Goal: Task Accomplishment & Management: Manage account settings

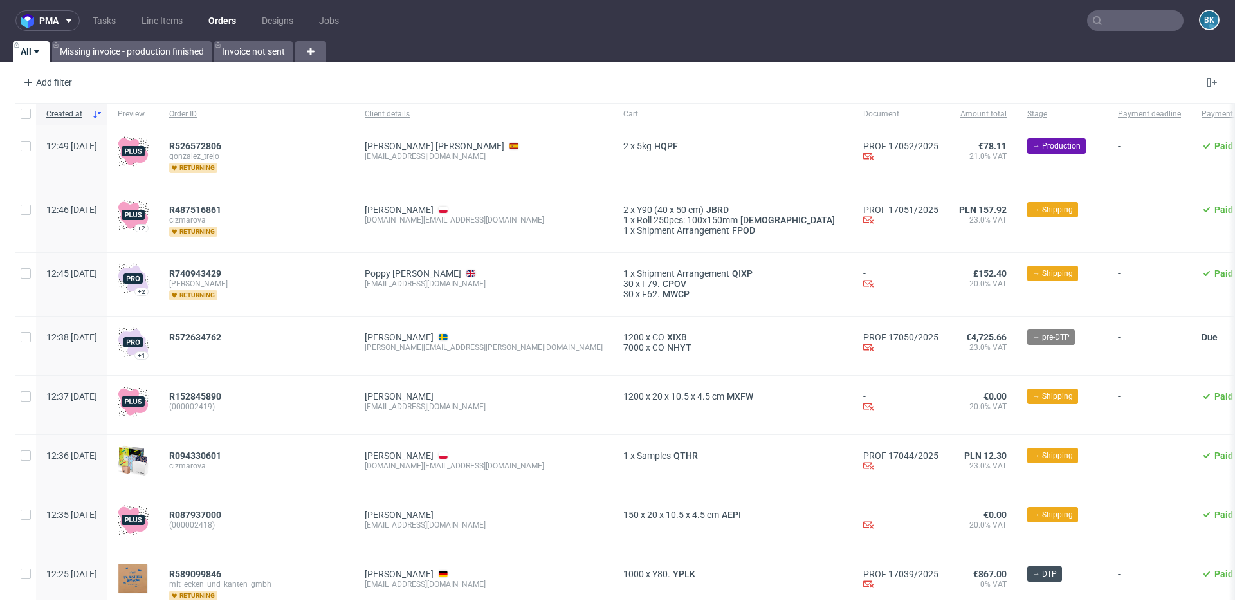
scroll to position [136, 0]
click at [103, 19] on link "Tasks" at bounding box center [104, 20] width 39 height 21
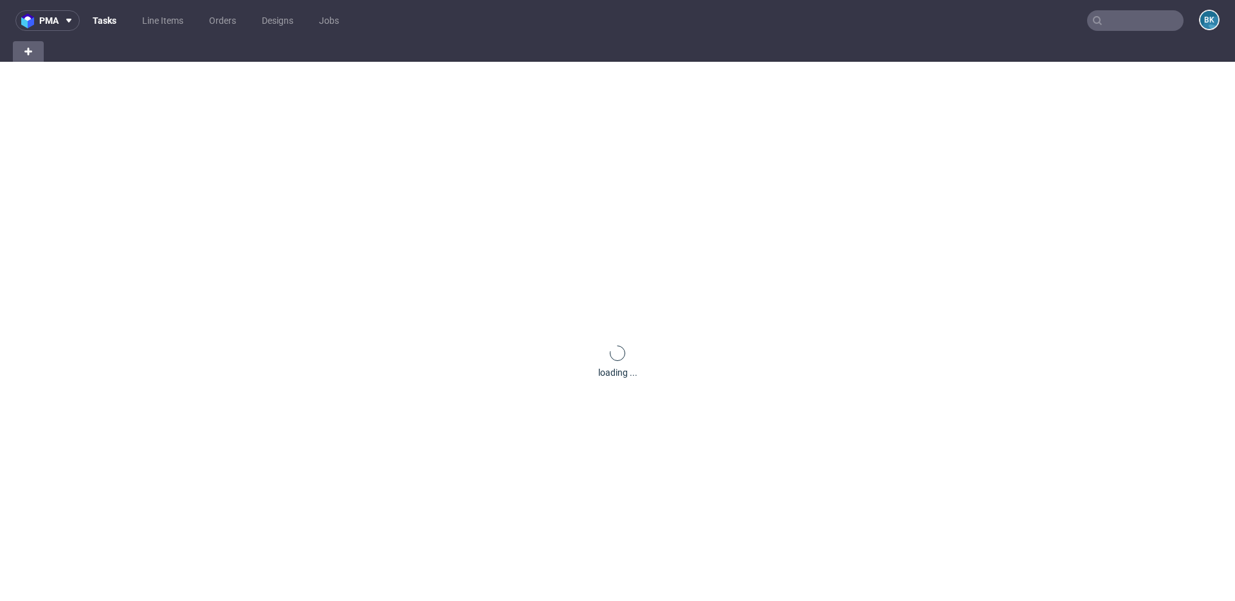
click at [103, 19] on link "Tasks" at bounding box center [104, 20] width 39 height 21
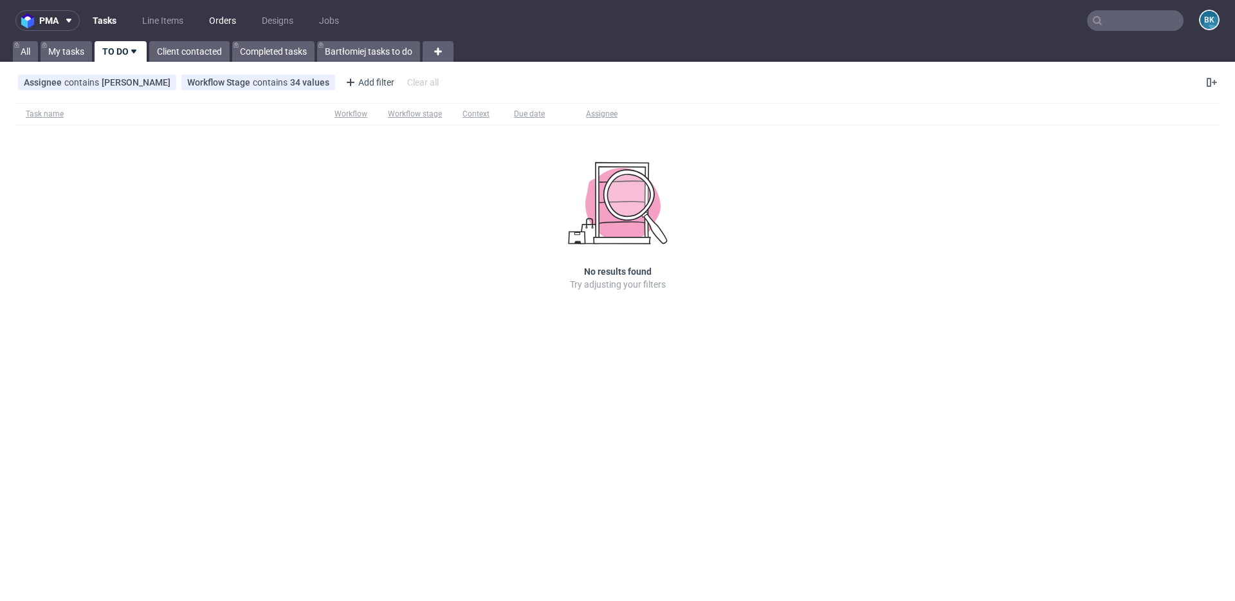
click at [232, 19] on link "Orders" at bounding box center [222, 20] width 42 height 21
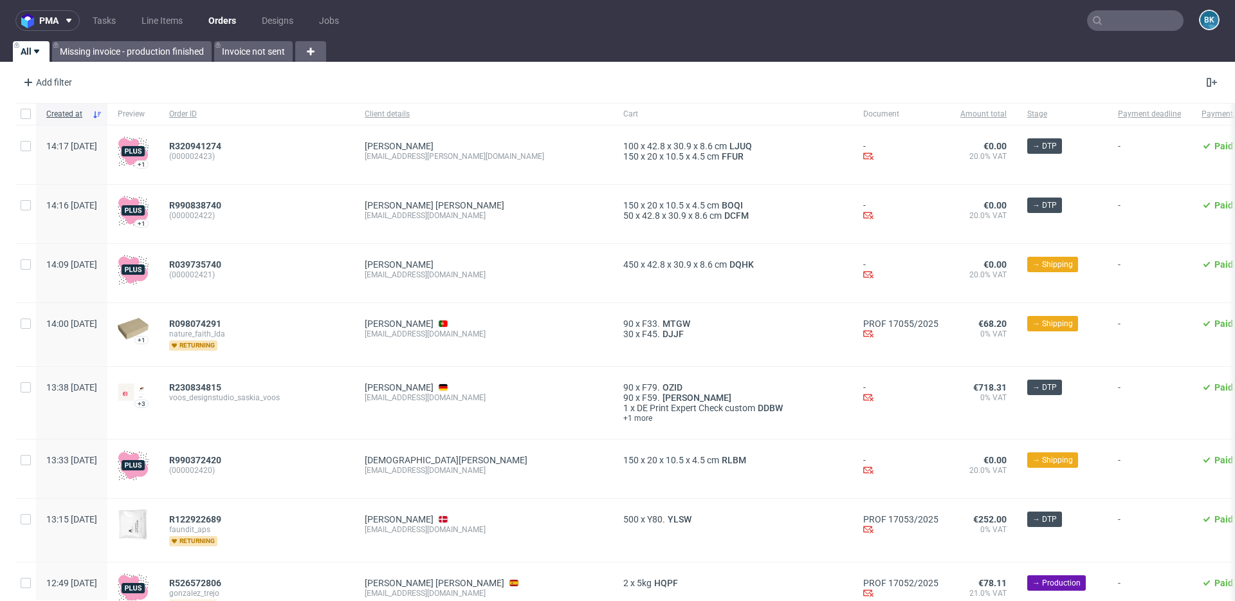
click at [1125, 23] on input "text" at bounding box center [1135, 20] width 97 height 21
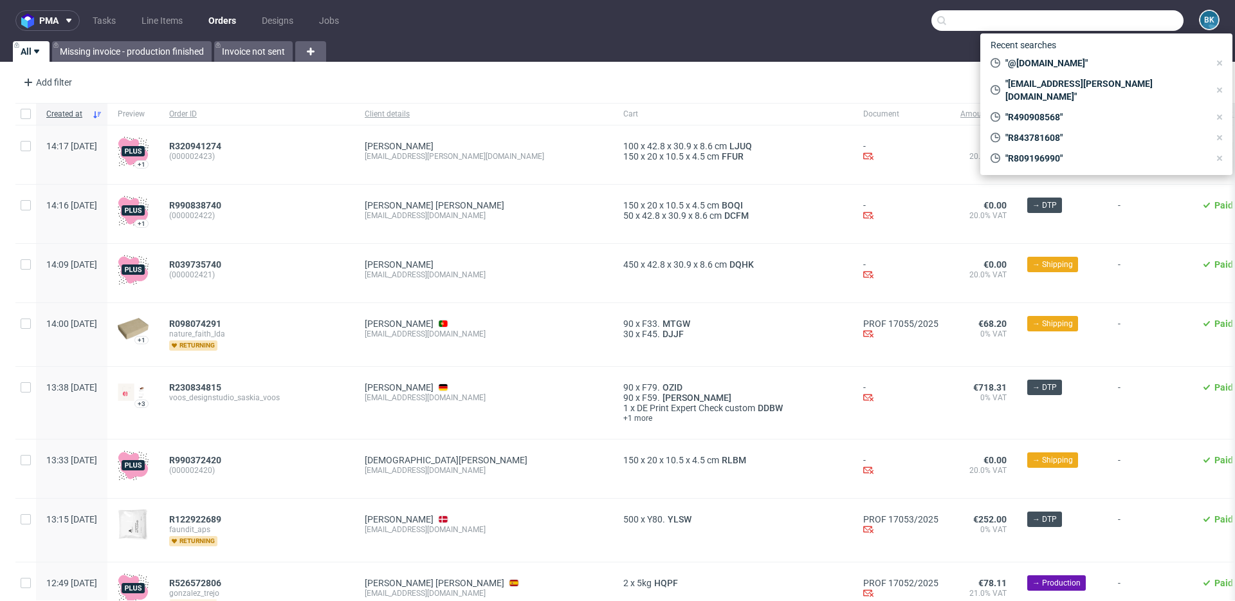
paste input "R093758834"
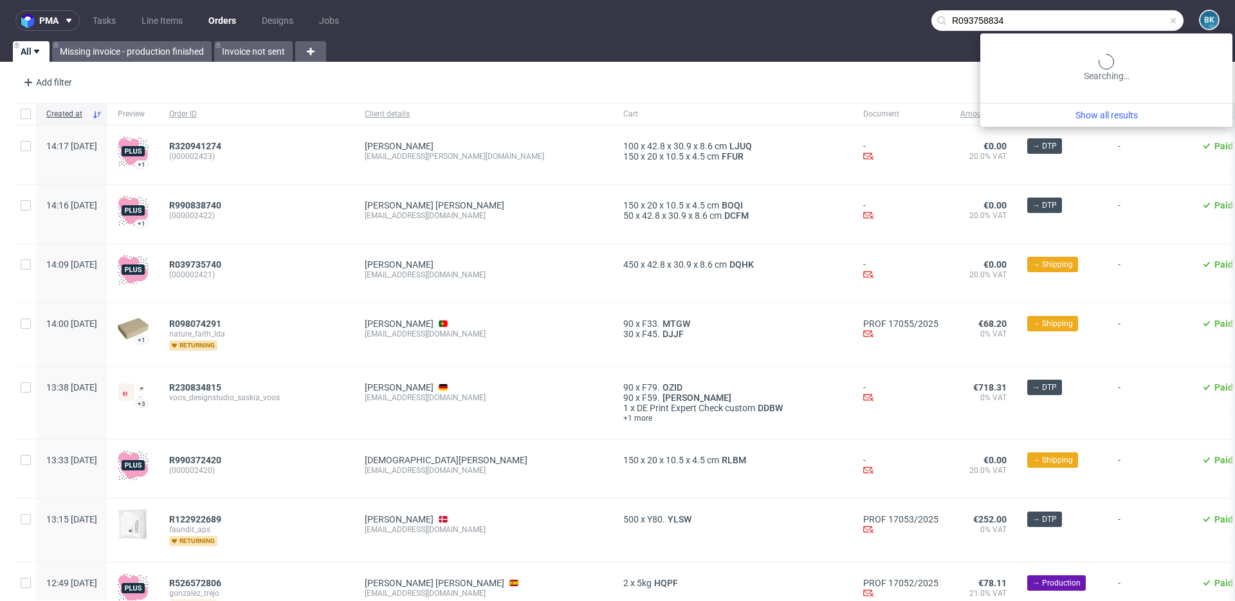
type input "R093758834"
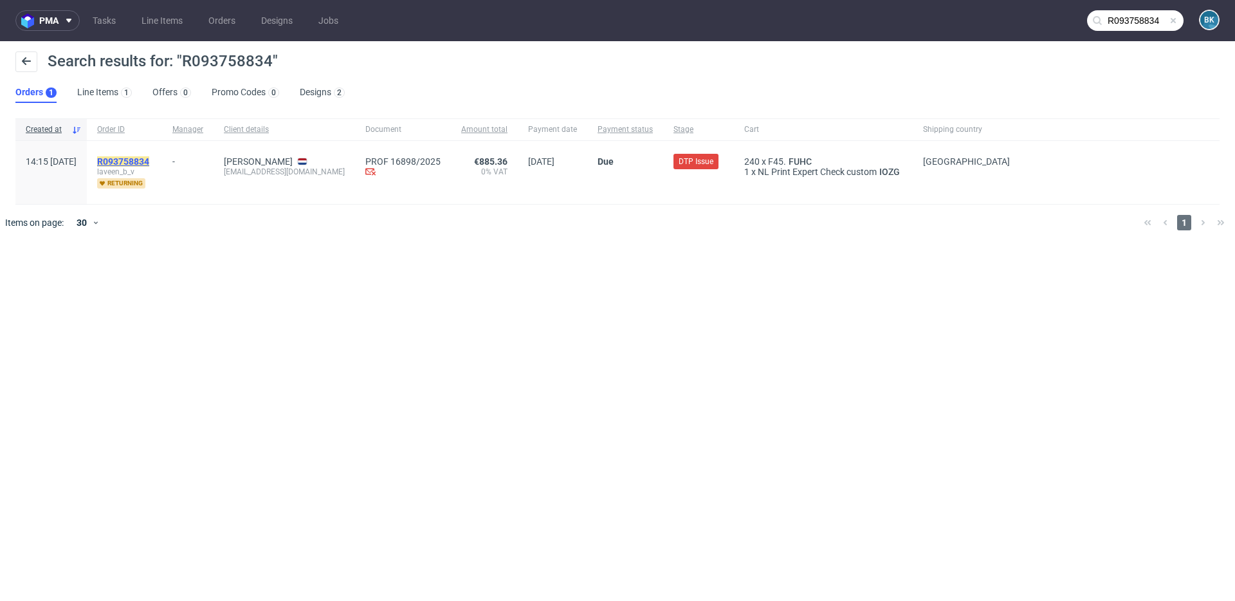
click at [149, 160] on mark "R093758834" at bounding box center [123, 161] width 52 height 10
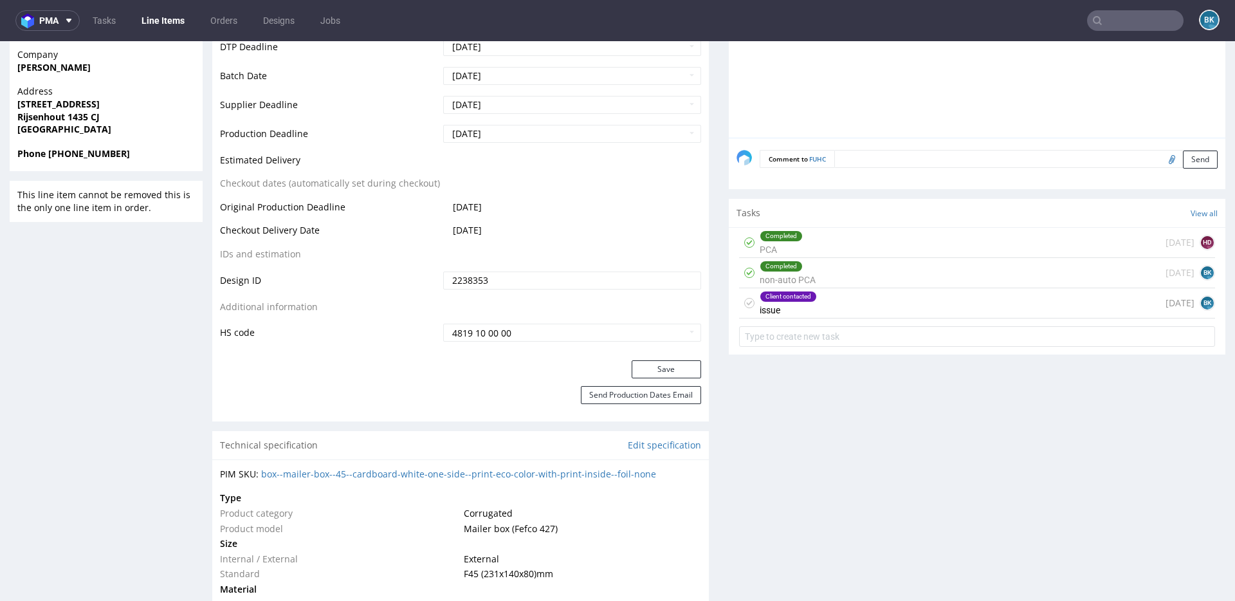
scroll to position [616, 0]
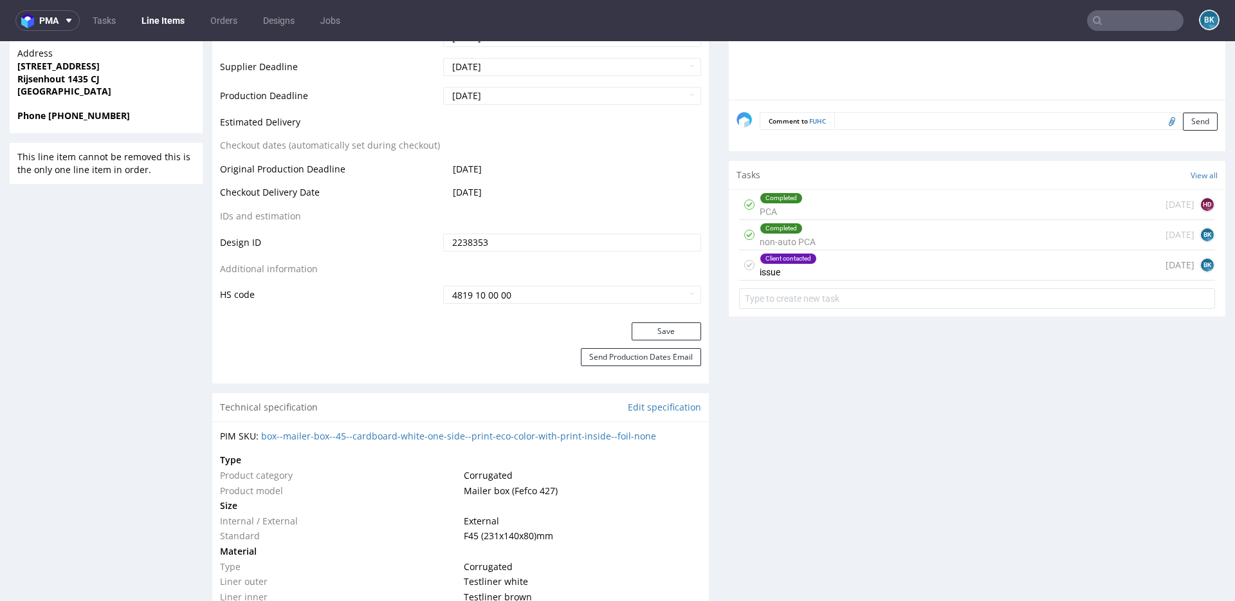
click at [855, 264] on div "Client contacted issue 1 day ago BK" at bounding box center [977, 265] width 476 height 30
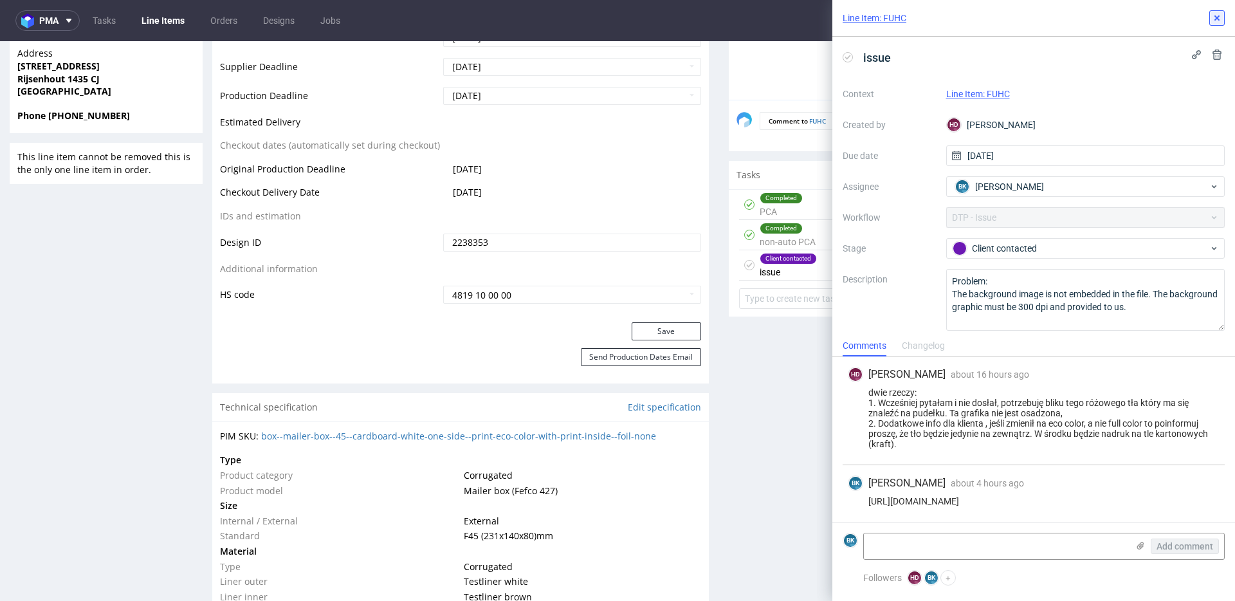
click at [1213, 22] on icon at bounding box center [1217, 18] width 10 height 10
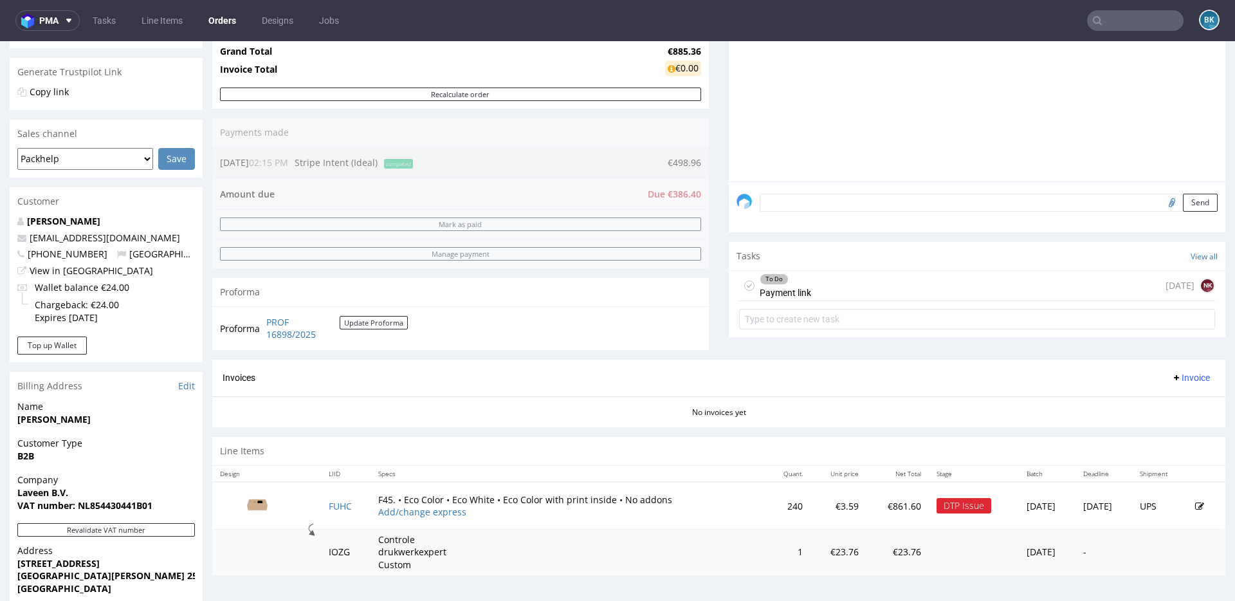
scroll to position [263, 0]
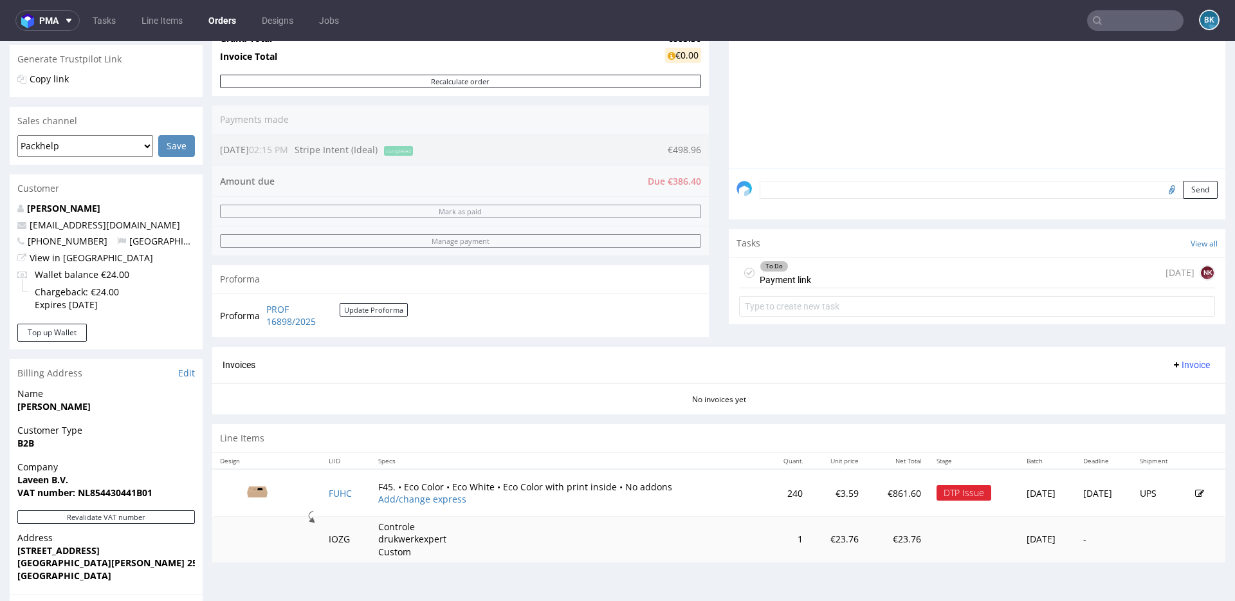
click at [869, 262] on div "To Do Payment link 1 day ago NK" at bounding box center [977, 273] width 476 height 30
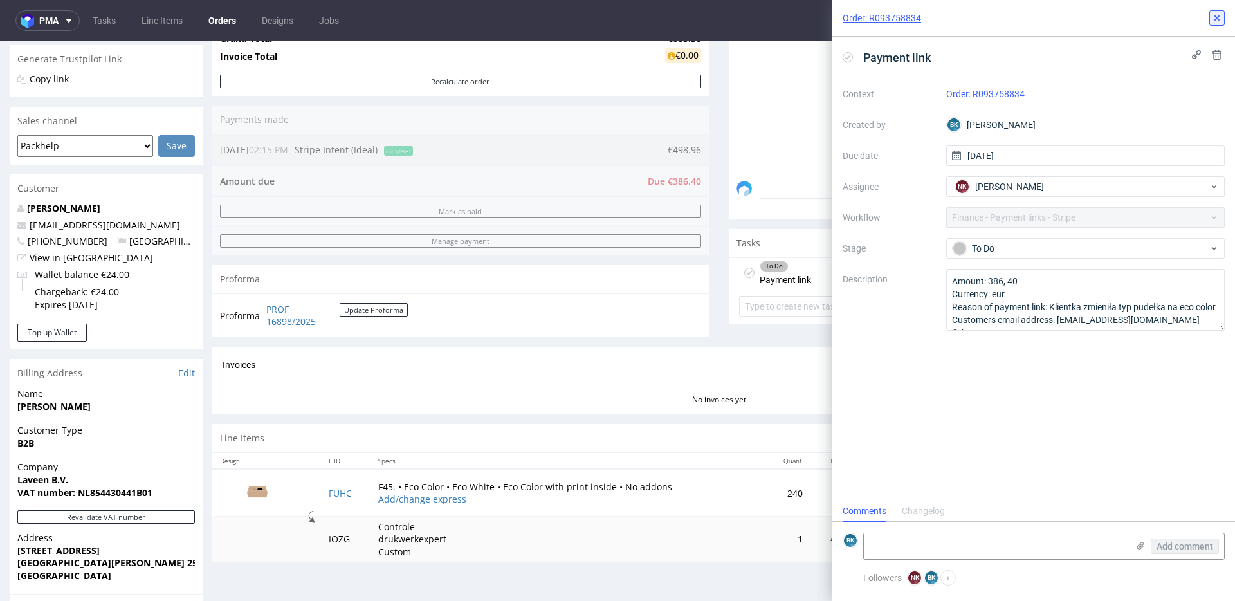
click at [1216, 19] on use at bounding box center [1217, 17] width 5 height 5
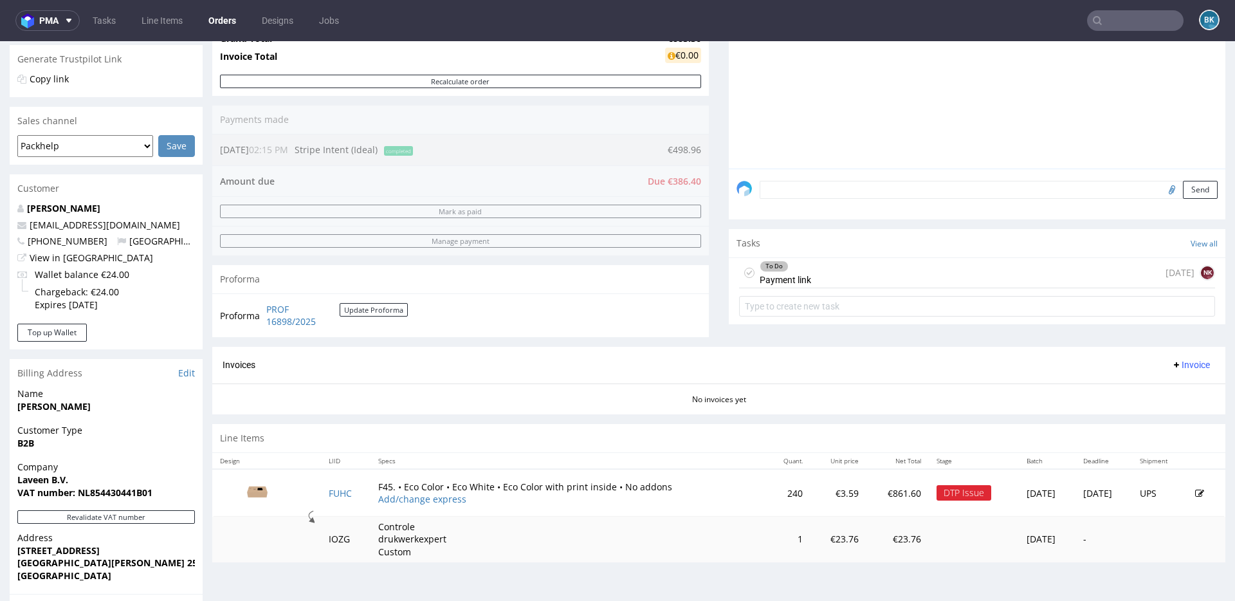
click at [216, 22] on link "Orders" at bounding box center [222, 20] width 43 height 21
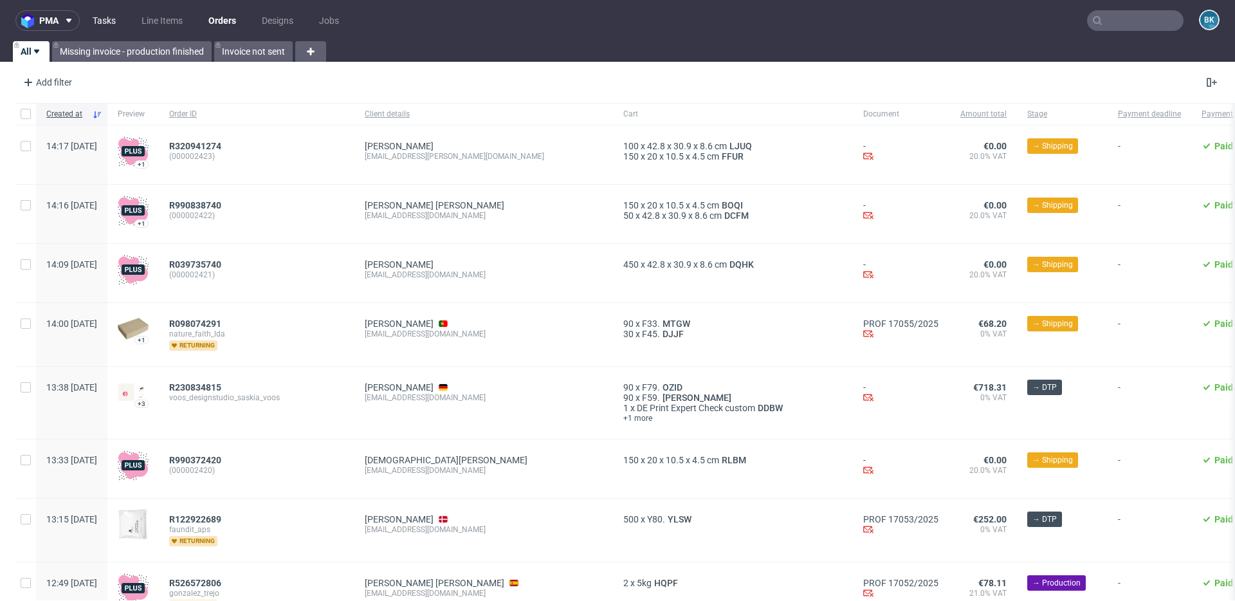
click at [109, 22] on link "Tasks" at bounding box center [104, 20] width 39 height 21
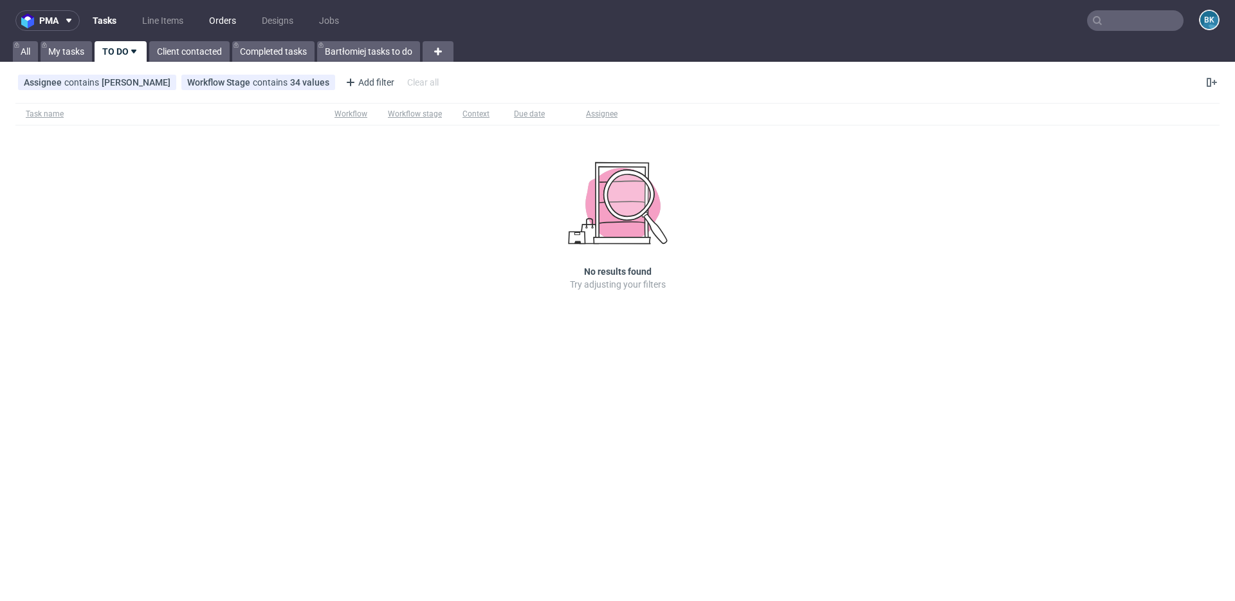
click at [225, 26] on link "Orders" at bounding box center [222, 20] width 42 height 21
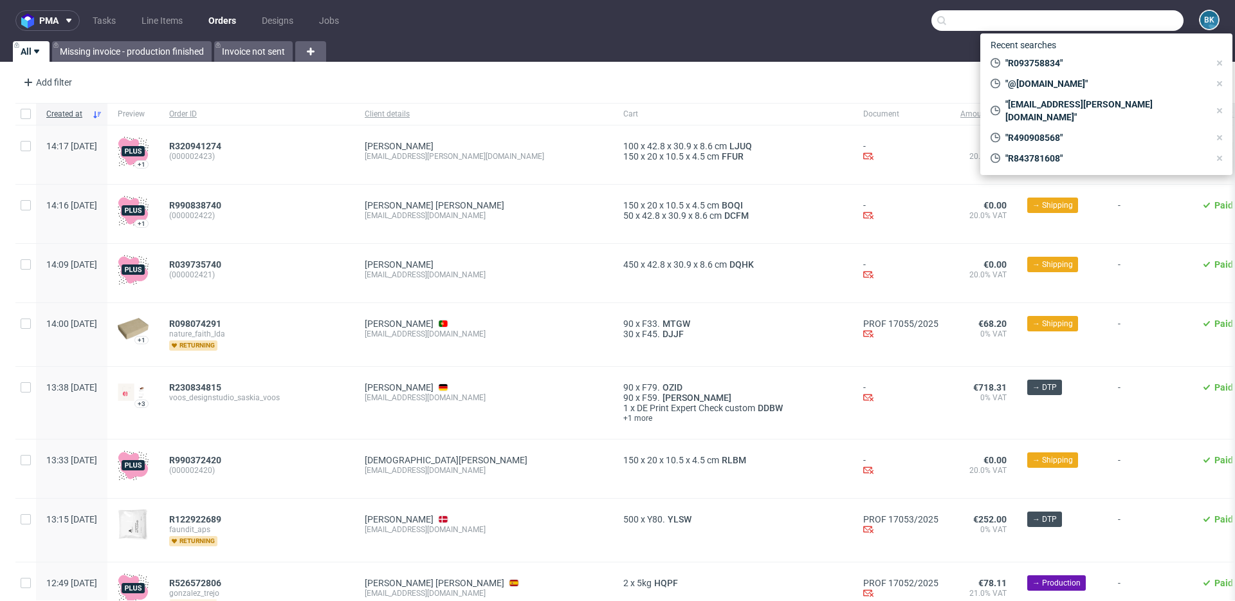
click at [1119, 17] on input "text" at bounding box center [1058, 20] width 252 height 21
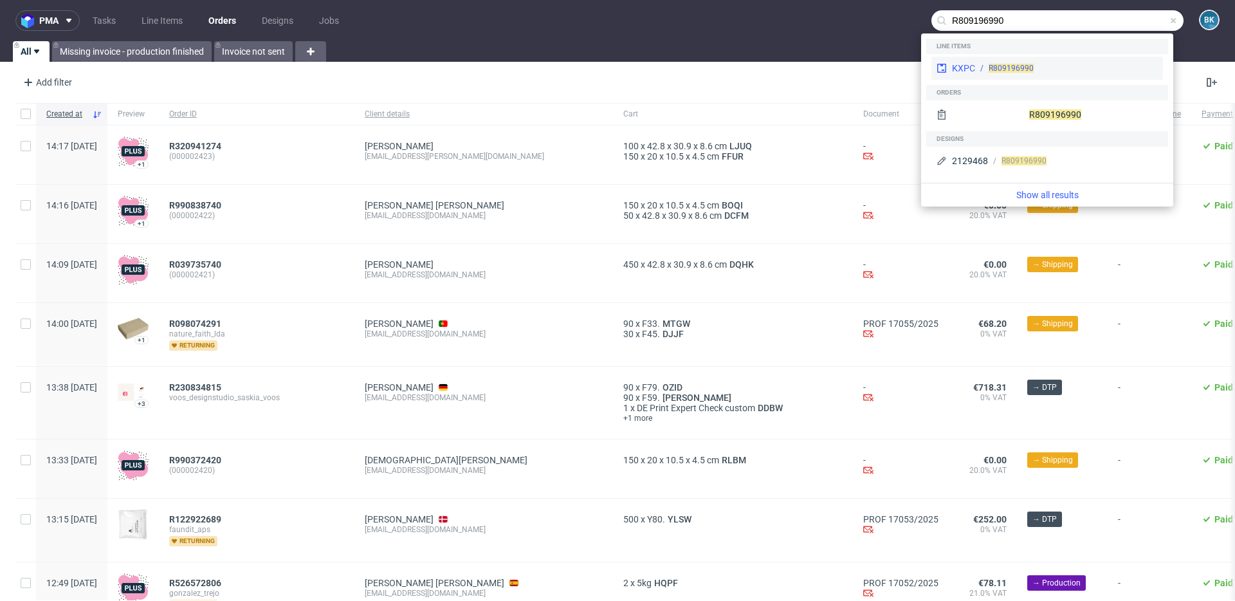
type input "R809196990"
click at [993, 70] on span "R809196990" at bounding box center [1011, 68] width 45 height 9
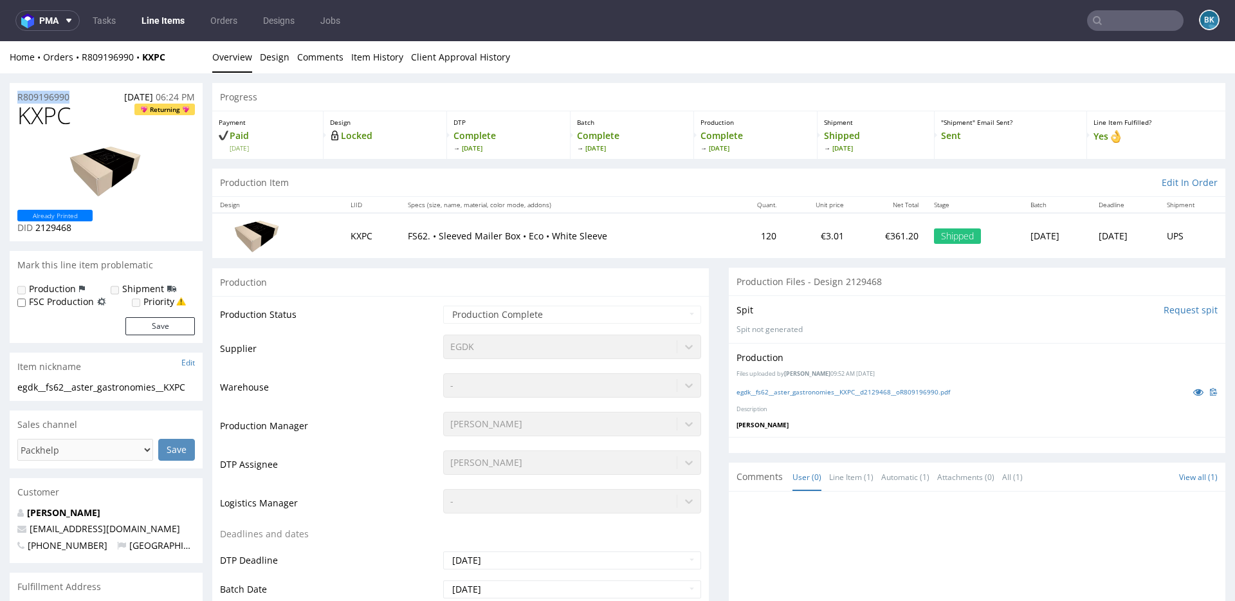
drag, startPoint x: 84, startPoint y: 94, endPoint x: 0, endPoint y: 93, distance: 83.6
copy p "R809196990"
click at [83, 91] on div "R809196990 30.06.2025 06:24 PM" at bounding box center [106, 93] width 193 height 21
drag, startPoint x: 78, startPoint y: 93, endPoint x: 0, endPoint y: 93, distance: 77.8
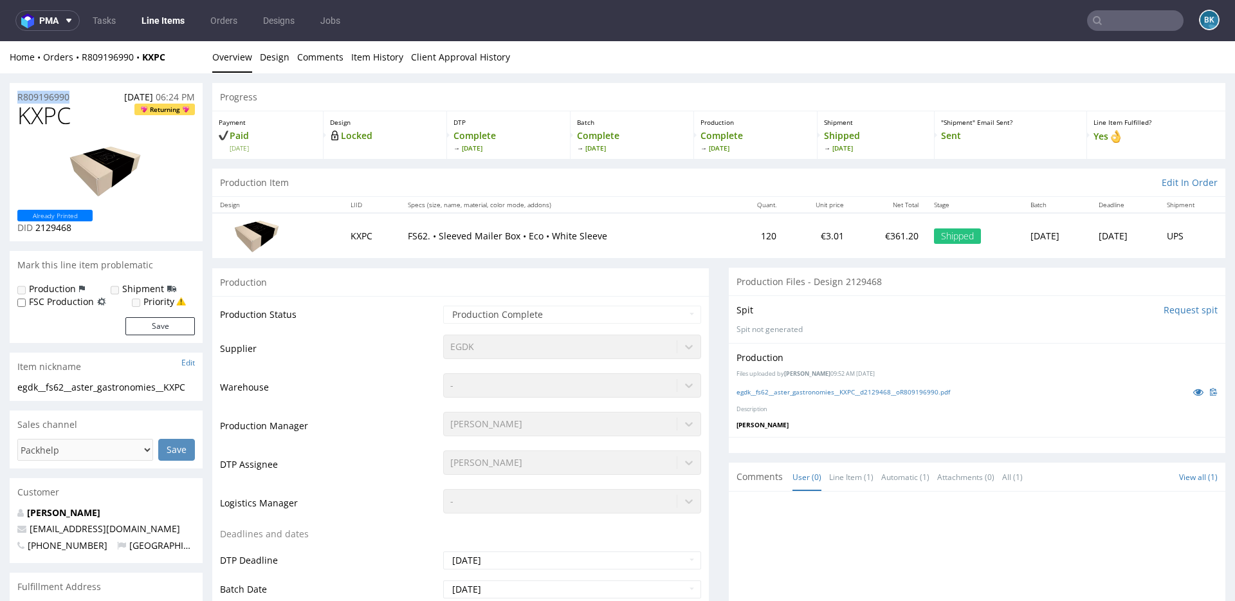
copy p "R809196990"
click at [103, 19] on link "Tasks" at bounding box center [104, 20] width 39 height 21
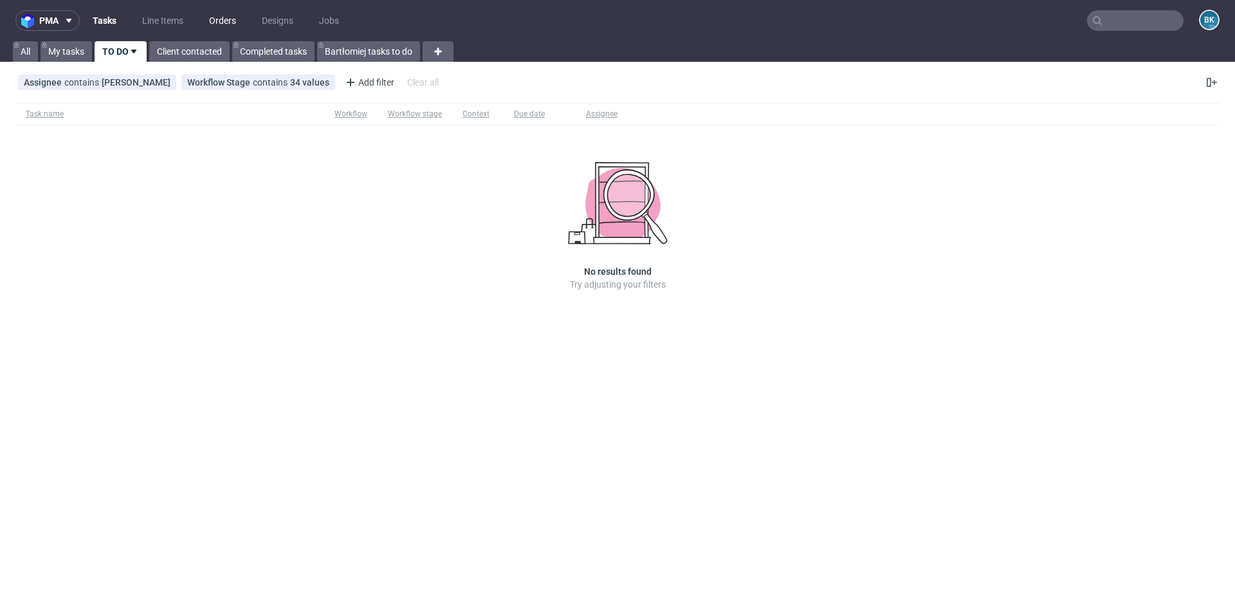
click at [223, 28] on link "Orders" at bounding box center [222, 20] width 42 height 21
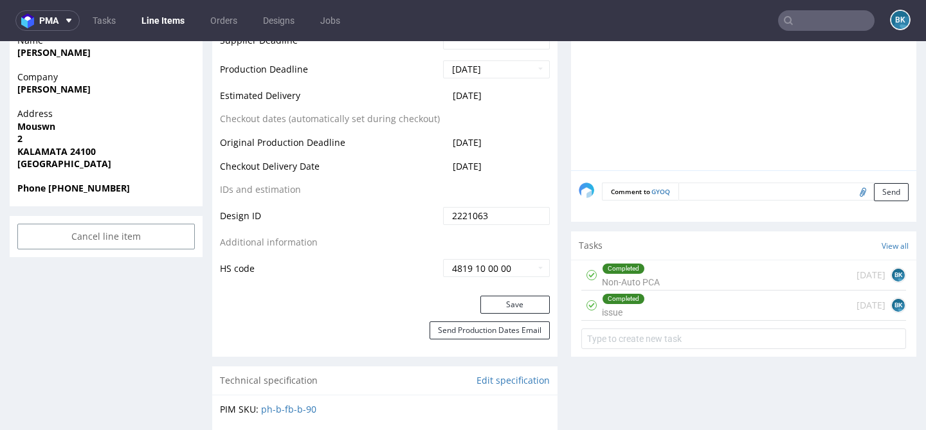
scroll to position [596, 0]
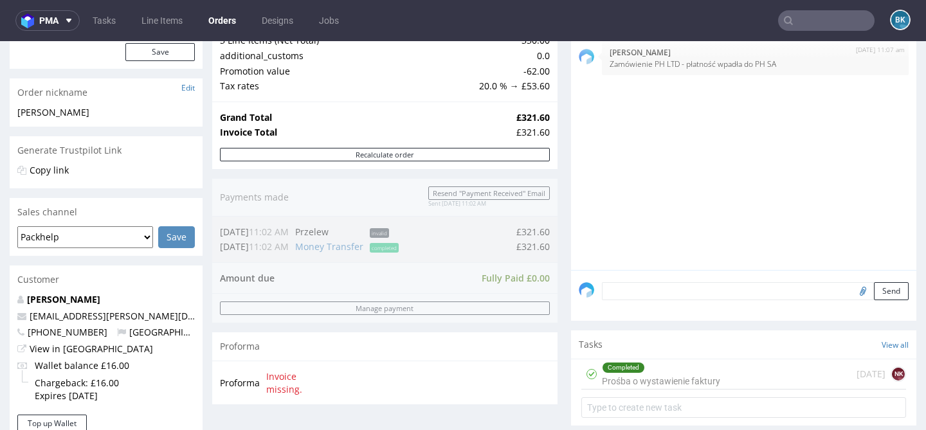
scroll to position [171, 0]
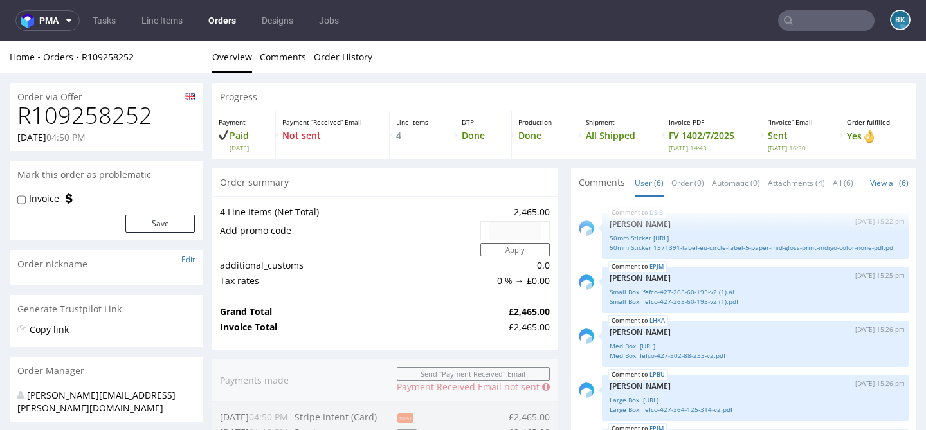
scroll to position [100, 0]
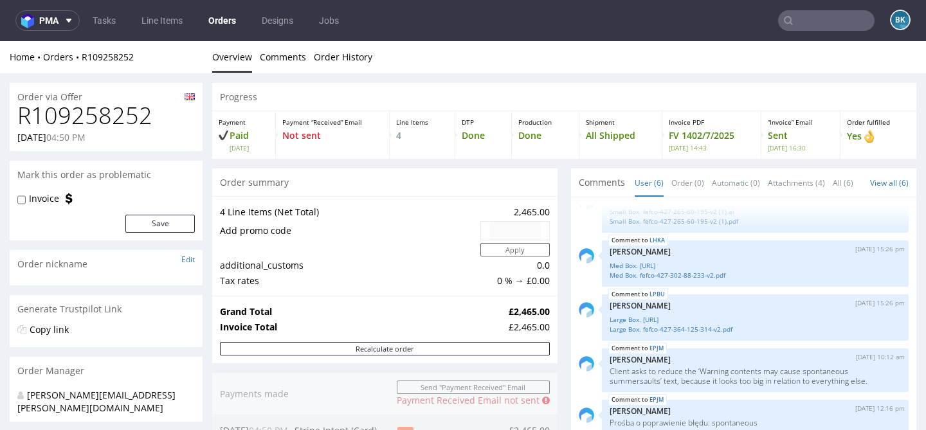
click at [115, 113] on h1 "R109258252" at bounding box center [106, 116] width 178 height 26
copy h1 "R109258252"
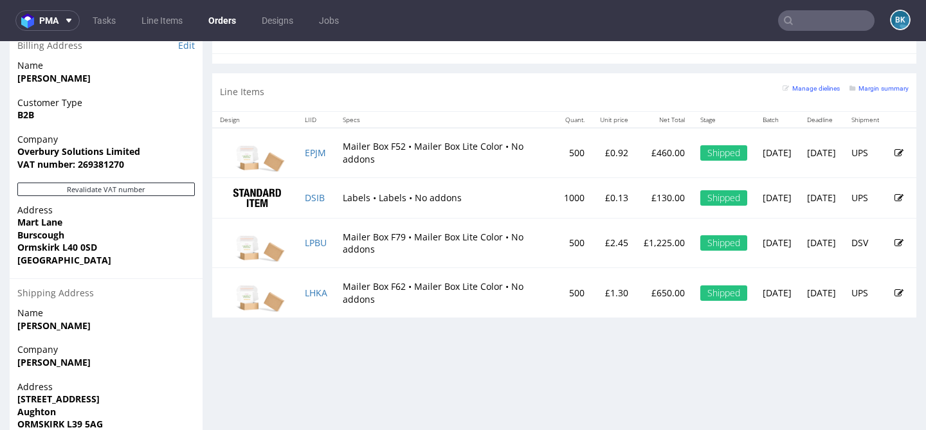
scroll to position [768, 0]
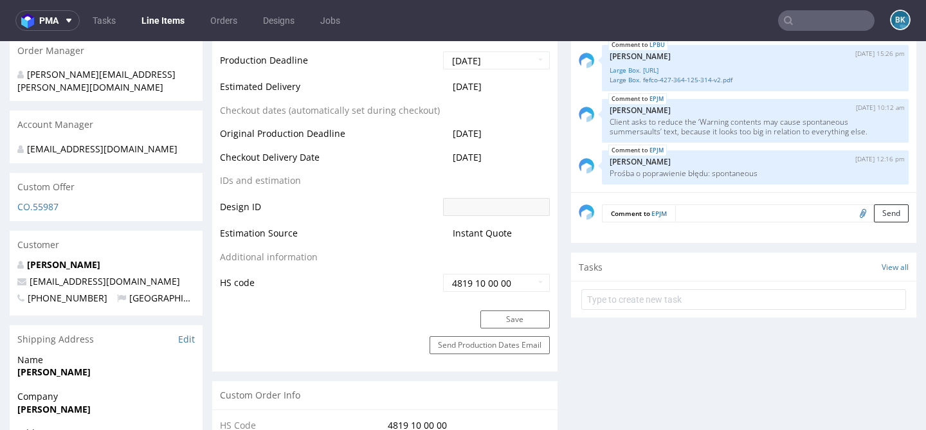
scroll to position [593, 0]
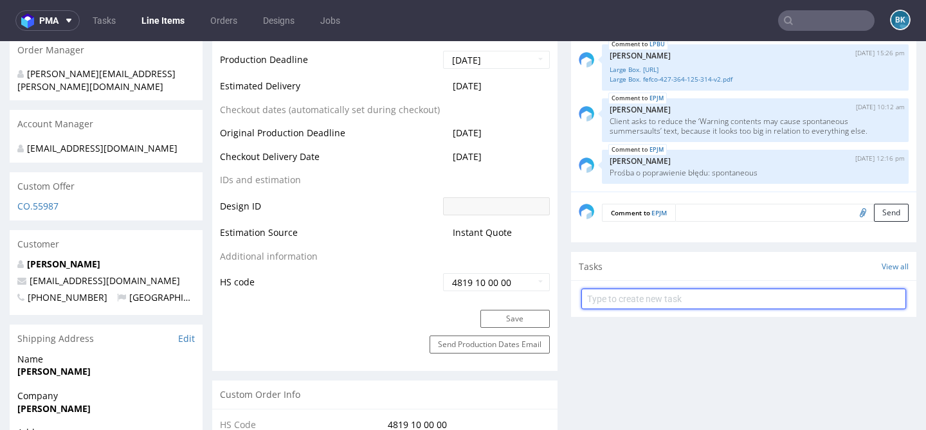
click at [635, 305] on input "text" at bounding box center [744, 299] width 325 height 21
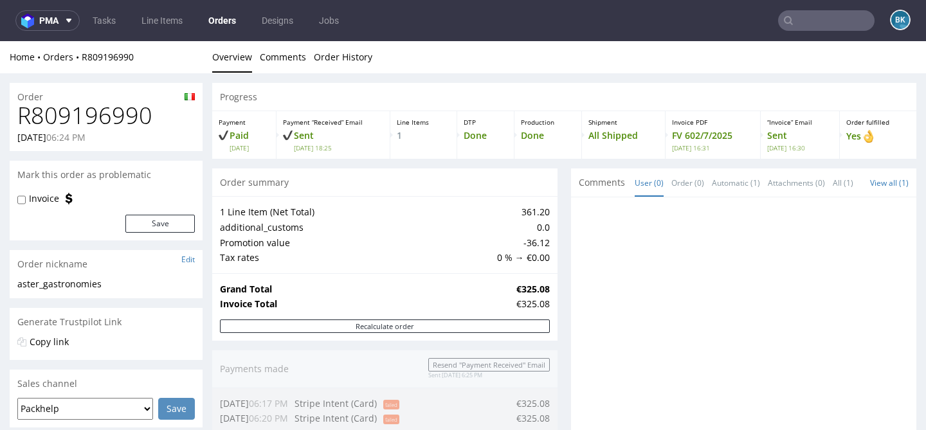
click at [67, 121] on h1 "R809196990" at bounding box center [106, 116] width 178 height 26
copy h1 "R809196990"
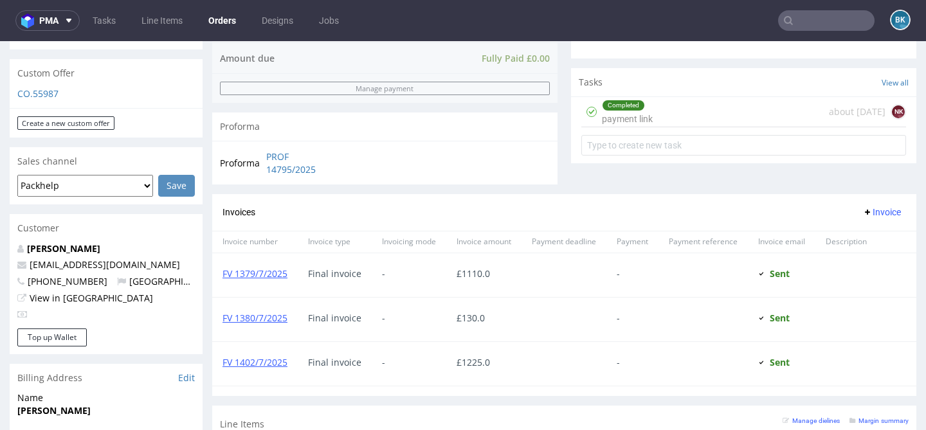
scroll to position [465, 0]
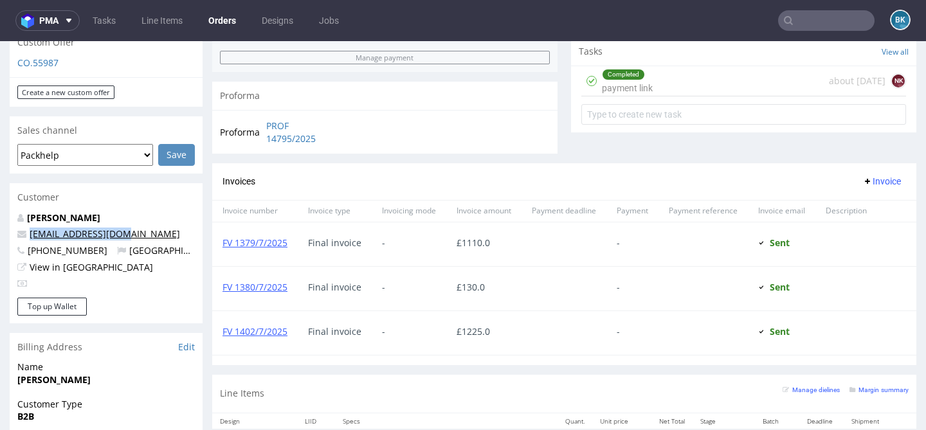
drag, startPoint x: 125, startPoint y: 233, endPoint x: 30, endPoint y: 232, distance: 95.2
click at [30, 232] on p "[EMAIL_ADDRESS][DOMAIN_NAME]" at bounding box center [106, 234] width 178 height 13
copy link "[EMAIL_ADDRESS][DOMAIN_NAME]"
